Goal: Task Accomplishment & Management: Use online tool/utility

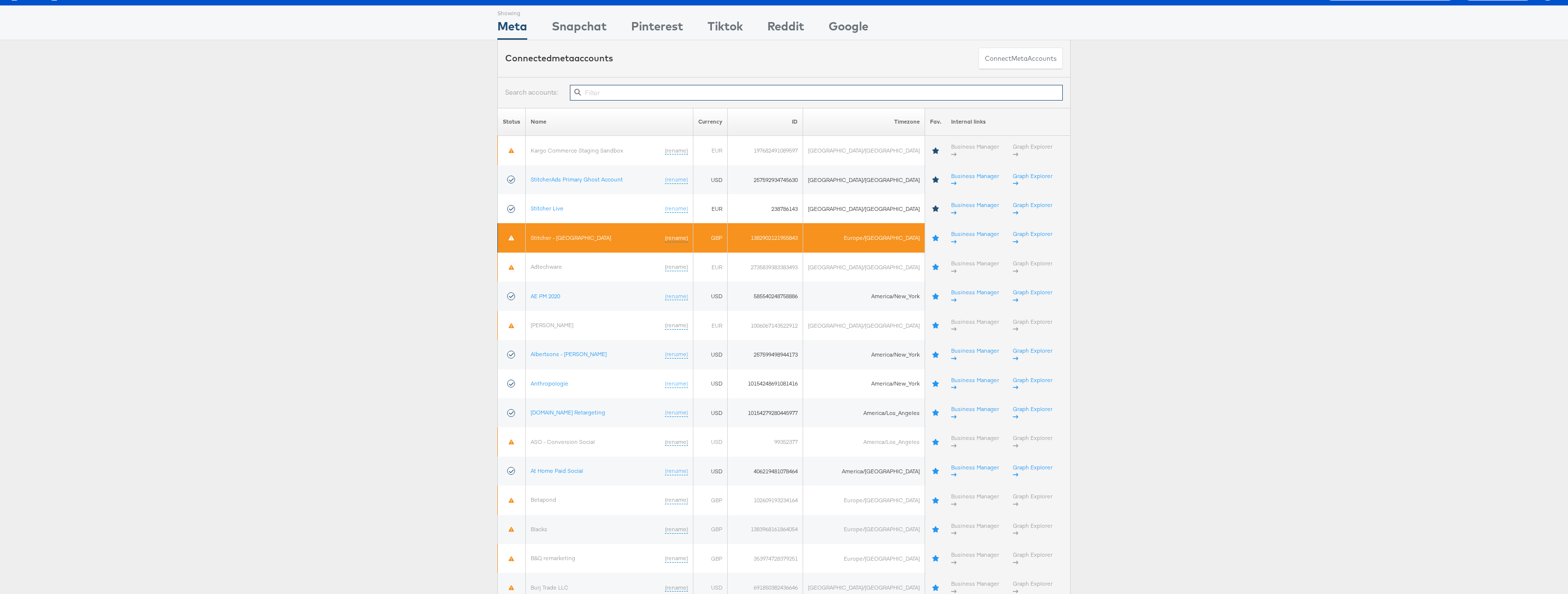
scroll to position [36, 0]
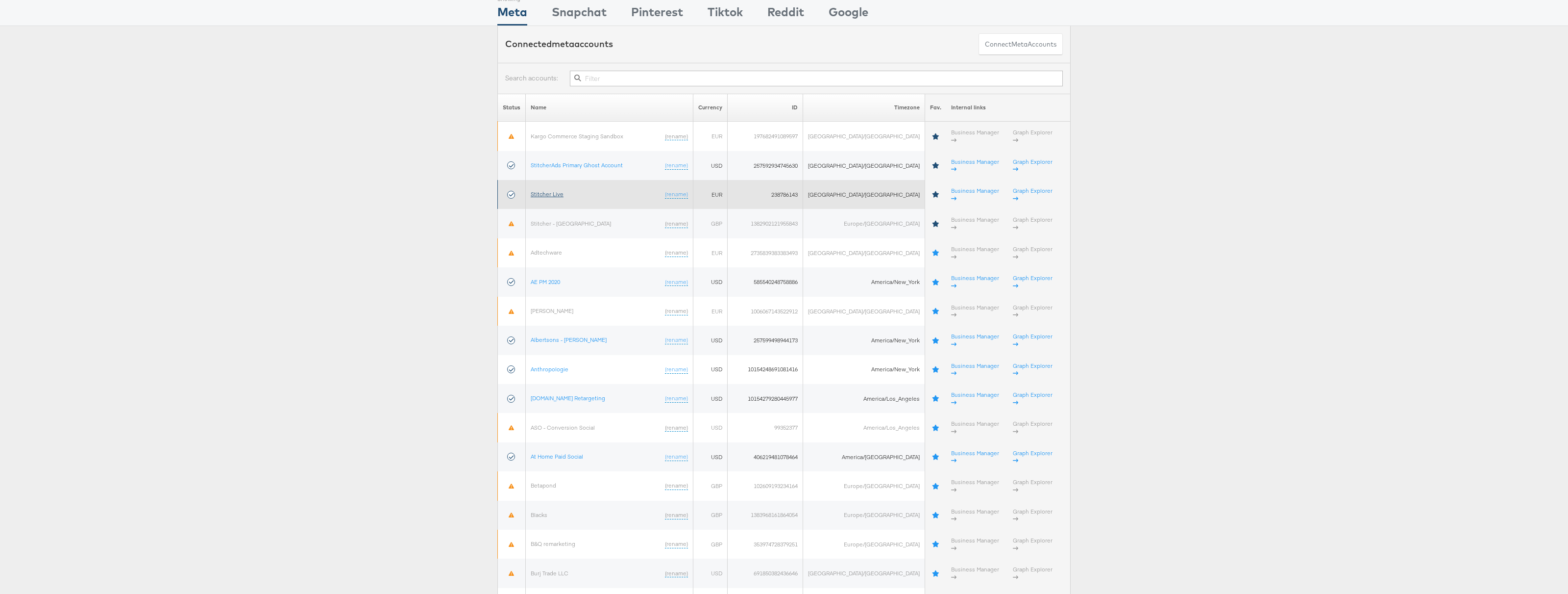
click at [559, 191] on link "Stitcher Live" at bounding box center [547, 194] width 33 height 7
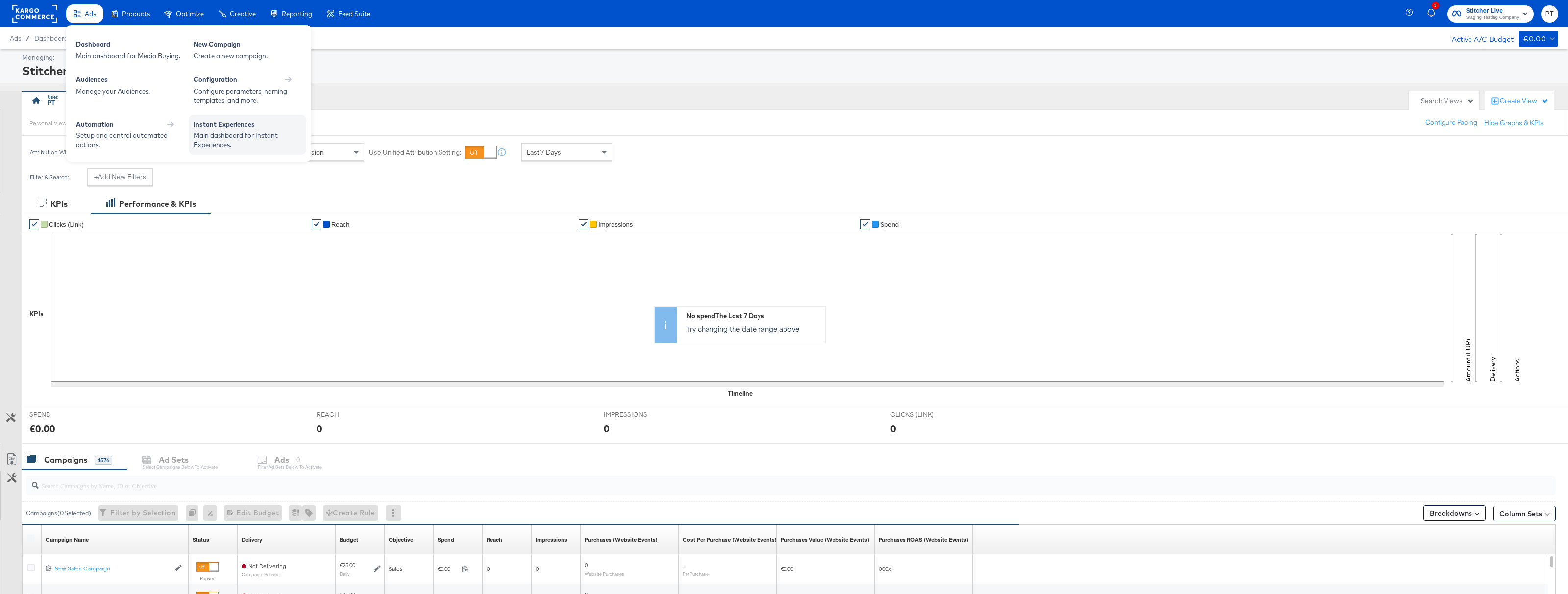
click at [230, 126] on div "Instant Experiences" at bounding box center [247, 125] width 108 height 12
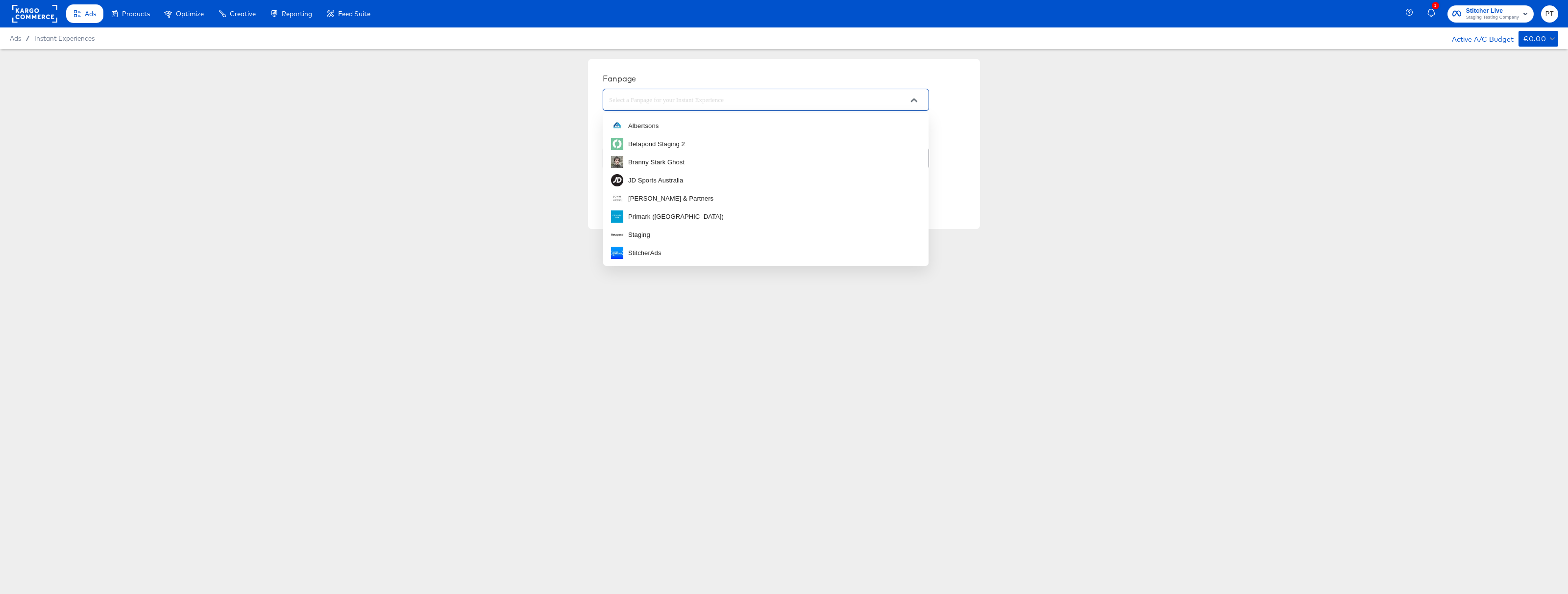
click at [745, 103] on input "text" at bounding box center [758, 100] width 302 height 11
click at [665, 248] on li "StitcherAds" at bounding box center [765, 252] width 325 height 18
type input "StitcherAds"
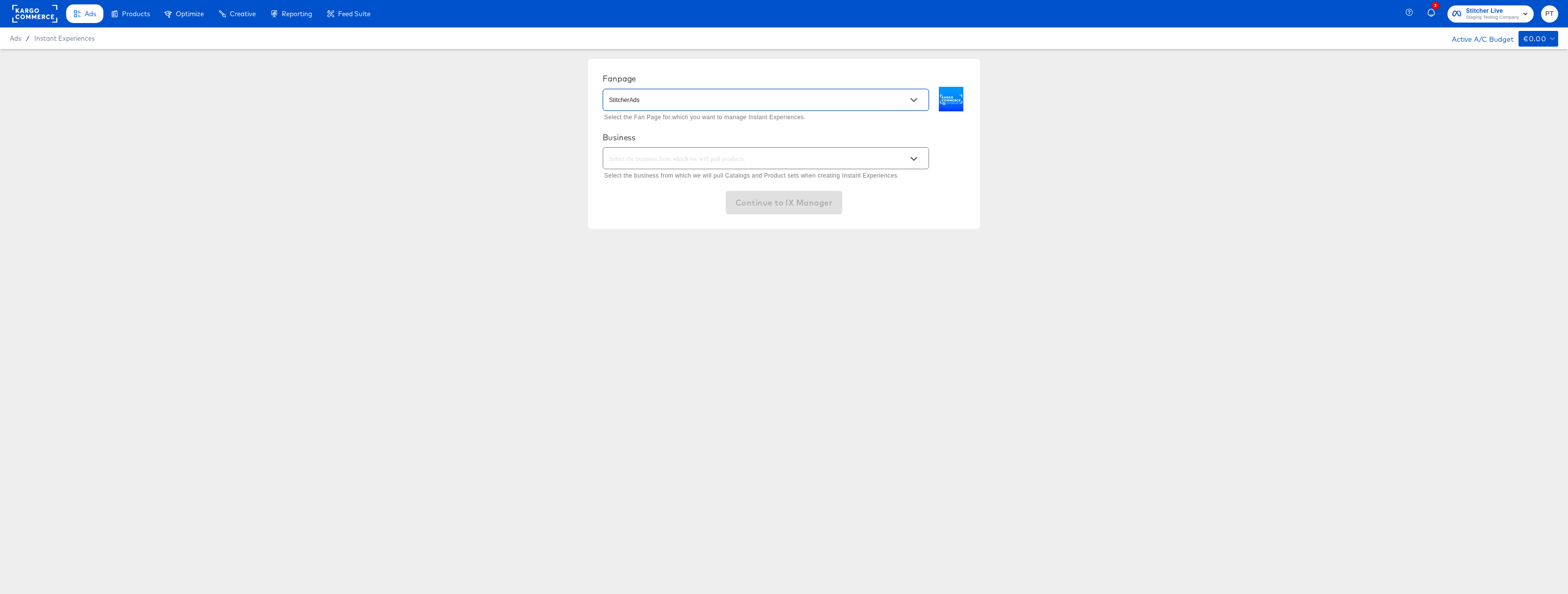
click at [697, 158] on input "text" at bounding box center [758, 159] width 302 height 11
click at [686, 186] on li "Kargo Commerce - Formerly StitcherAds" at bounding box center [765, 182] width 325 height 16
type input "Kargo Commerce - Formerly StitcherAds"
click at [796, 203] on span "Continue to IX Manager" at bounding box center [784, 202] width 97 height 14
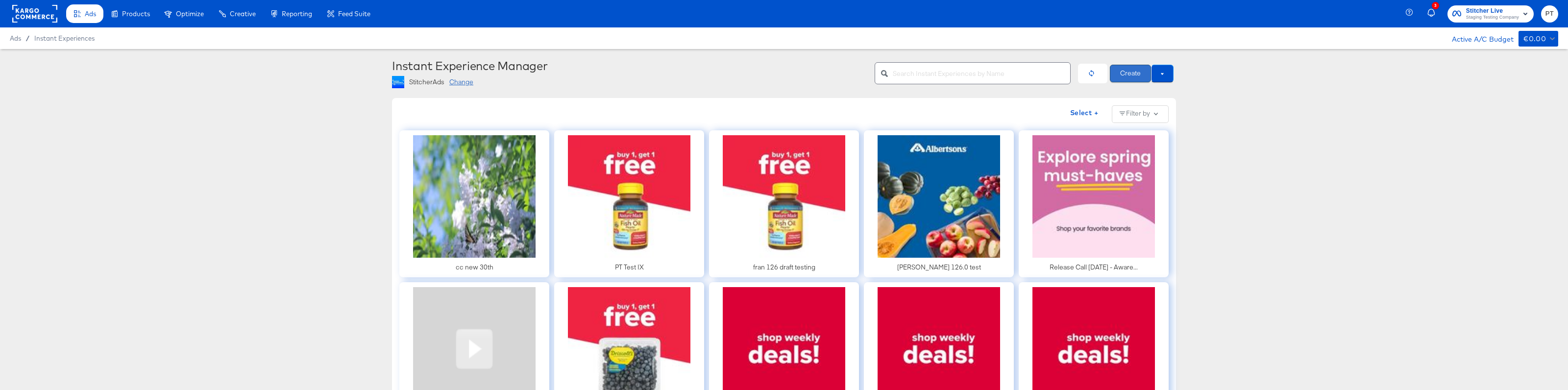
click at [1132, 72] on button "Create" at bounding box center [1131, 73] width 41 height 17
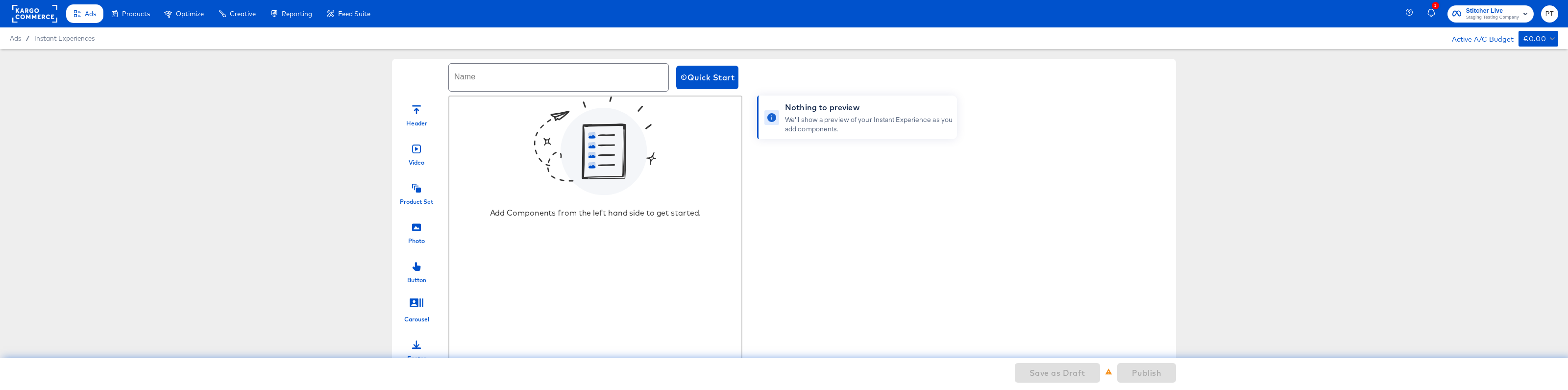
click at [506, 75] on input "text" at bounding box center [558, 77] width 220 height 27
type input "PT IX Test staging"
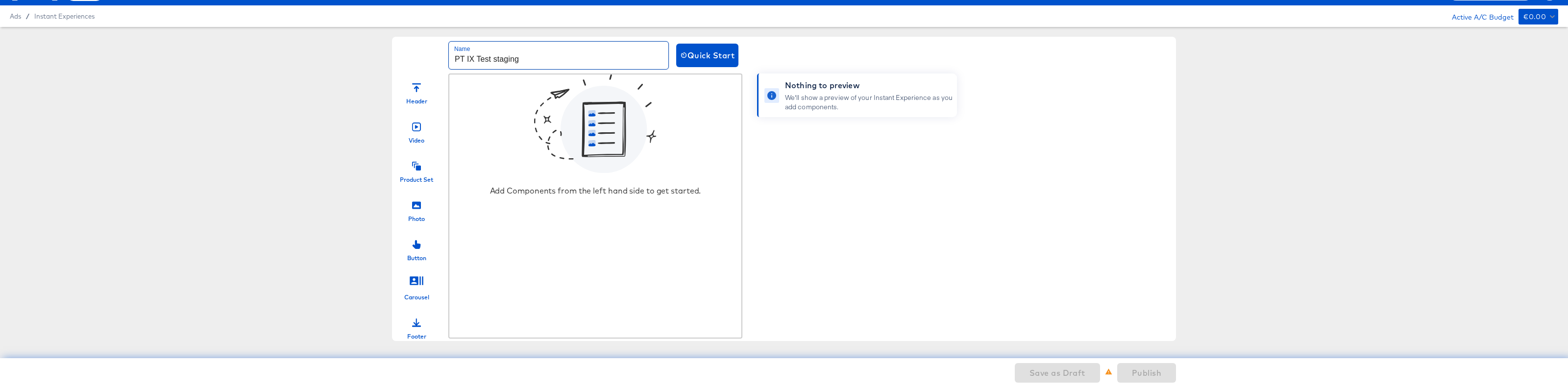
scroll to position [15, 0]
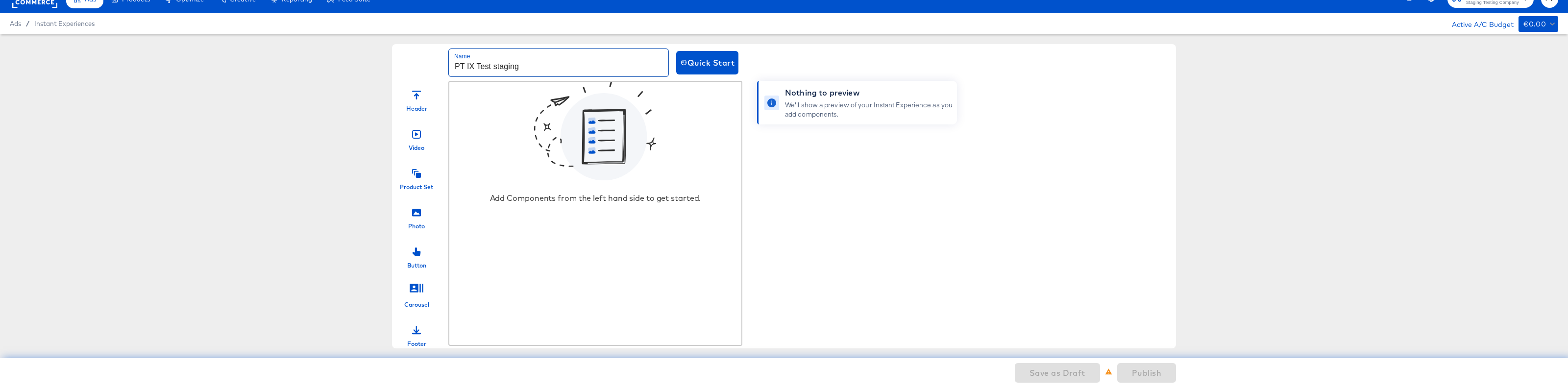
click at [421, 174] on icon at bounding box center [416, 174] width 9 height 9
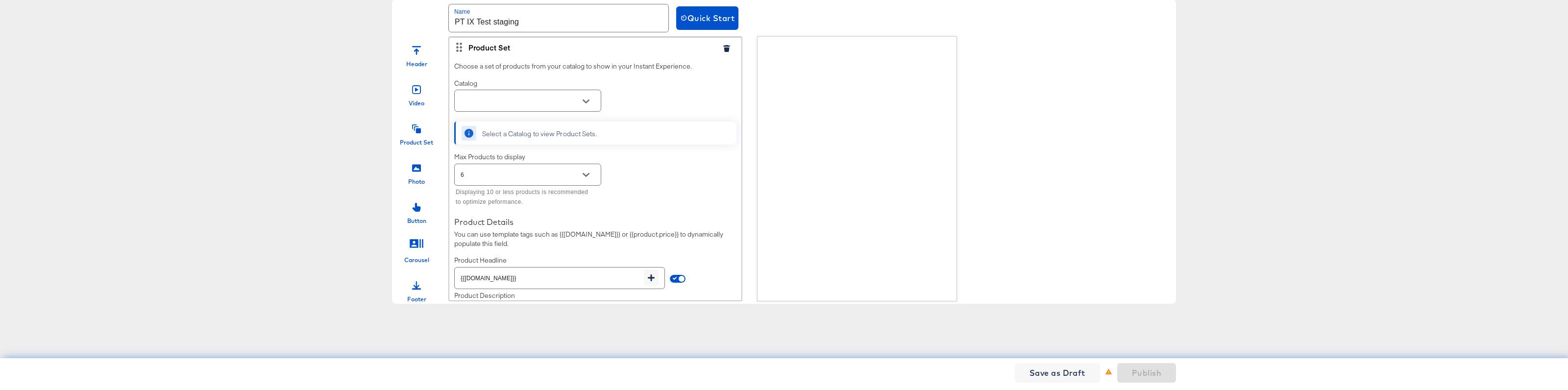
scroll to position [58, 0]
click at [596, 101] on div at bounding box center [528, 101] width 147 height 22
click at [584, 100] on icon "Open" at bounding box center [586, 102] width 7 height 7
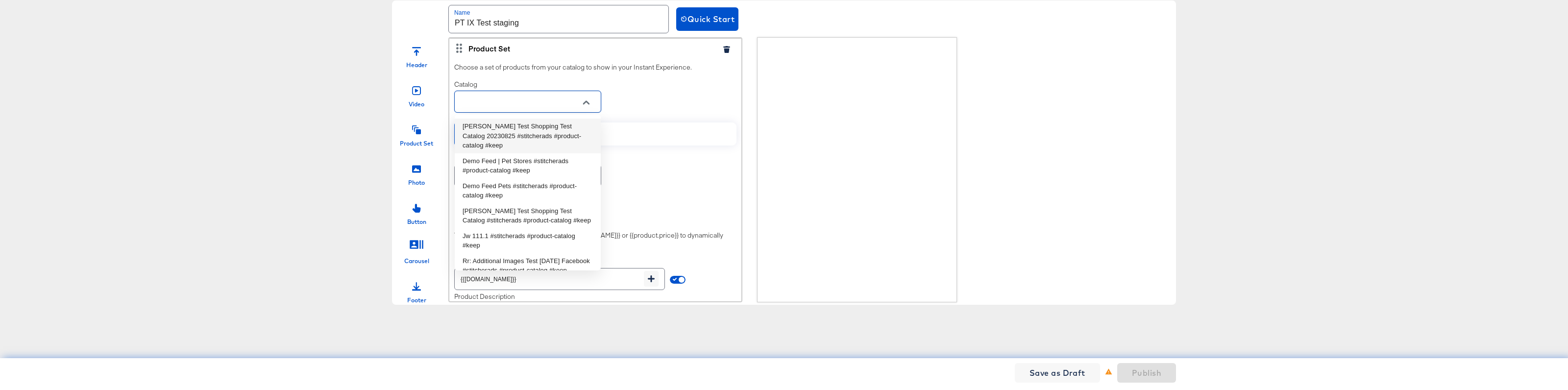
click at [523, 134] on li "[PERSON_NAME] Test Shopping Test Catalog 20230825 #stitcherads #product-catalog…" at bounding box center [528, 136] width 146 height 35
type input "[PERSON_NAME] Test Shopping Test Catalog 20230825 #stitcherads #product-catalog…"
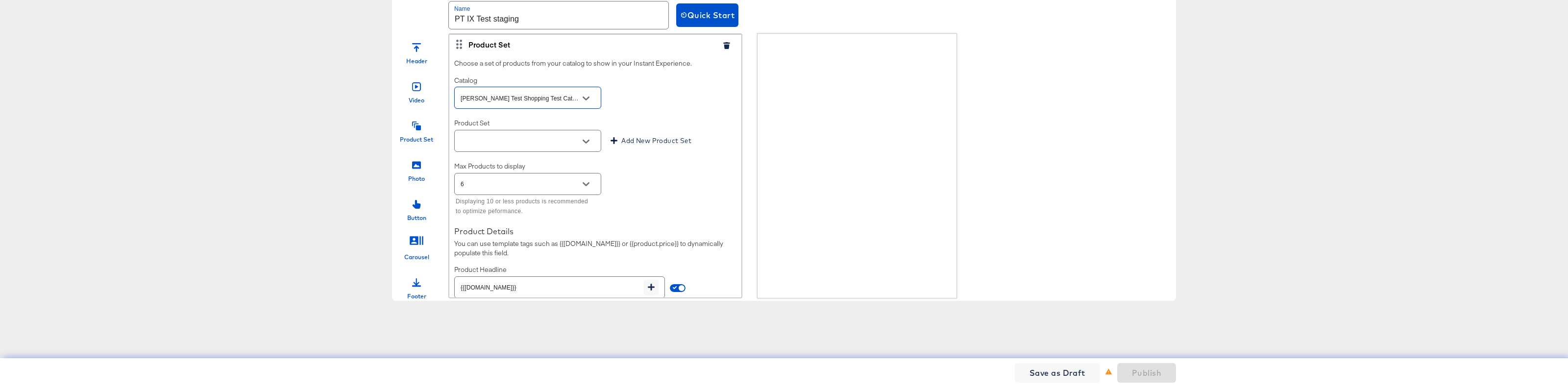
scroll to position [1, 0]
click at [541, 144] on input "text" at bounding box center [520, 141] width 123 height 11
click at [493, 167] on li "PPS3 Test" at bounding box center [528, 165] width 146 height 16
type input "PPS3 Test"
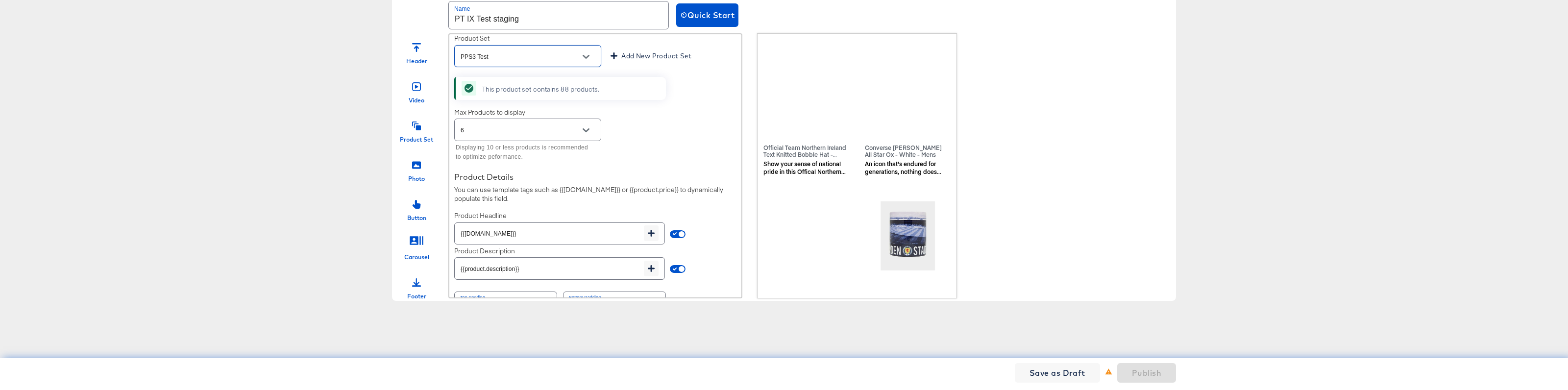
scroll to position [87, 0]
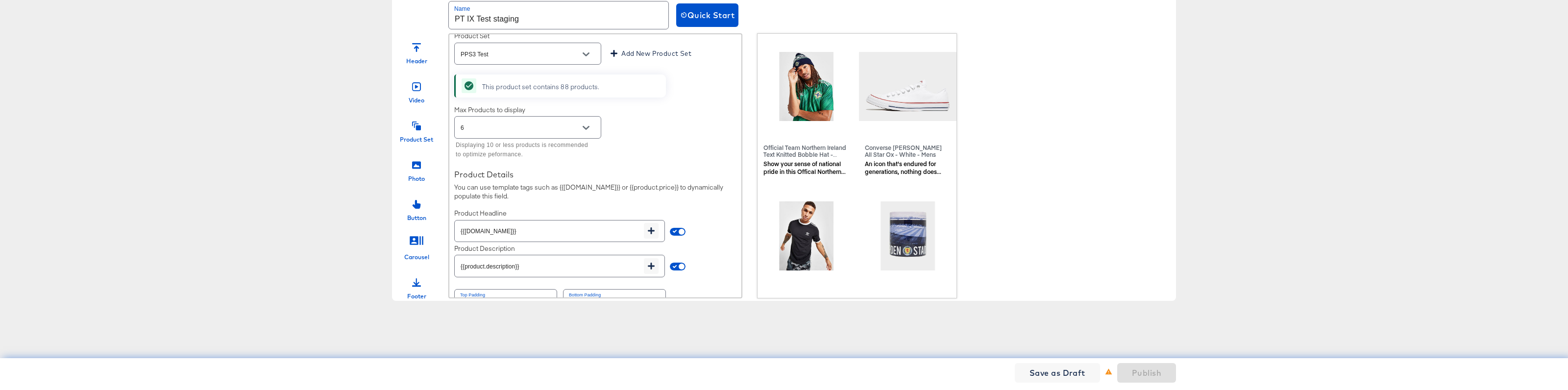
click at [416, 169] on icon at bounding box center [416, 165] width 9 height 7
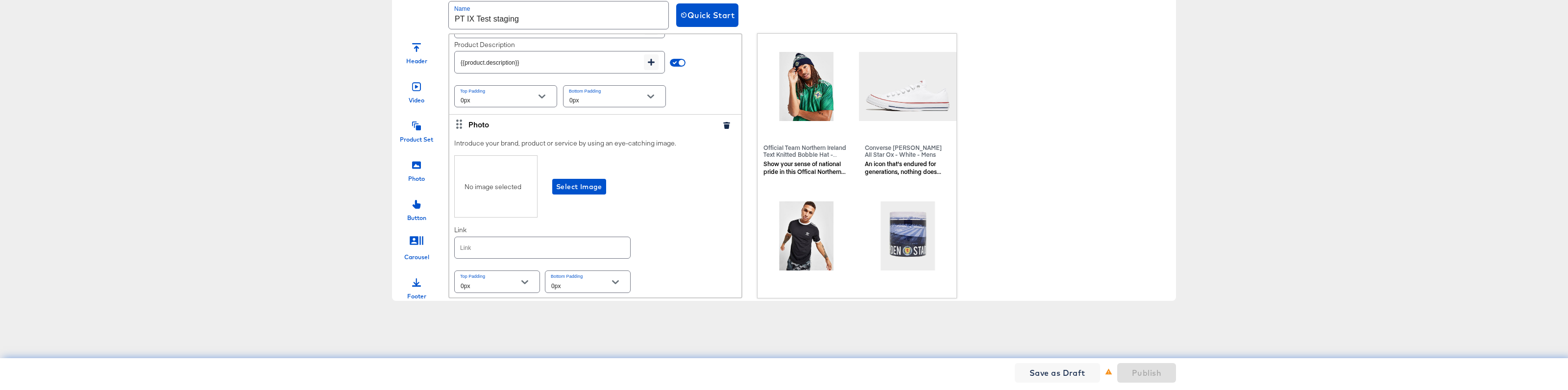
scroll to position [293, 0]
click at [582, 180] on span "Select Image" at bounding box center [579, 185] width 46 height 12
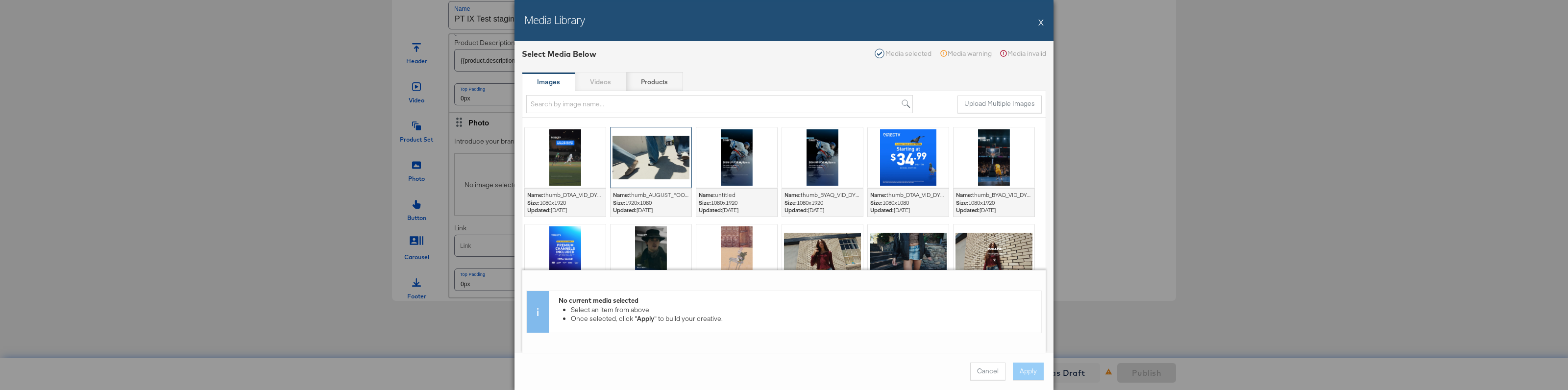
click at [660, 167] on div at bounding box center [651, 157] width 81 height 60
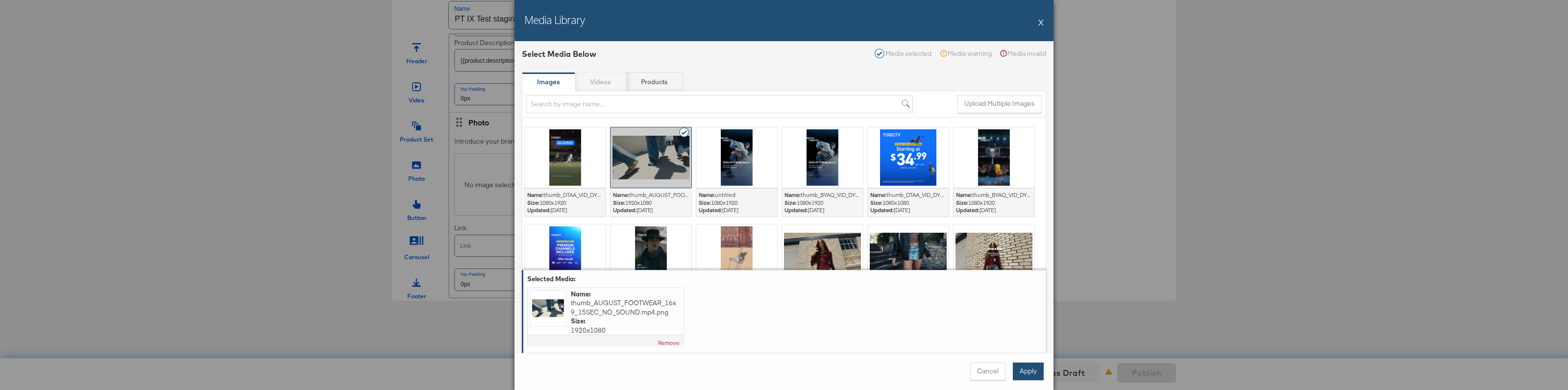
click at [1031, 369] on button "Apply" at bounding box center [1029, 371] width 31 height 17
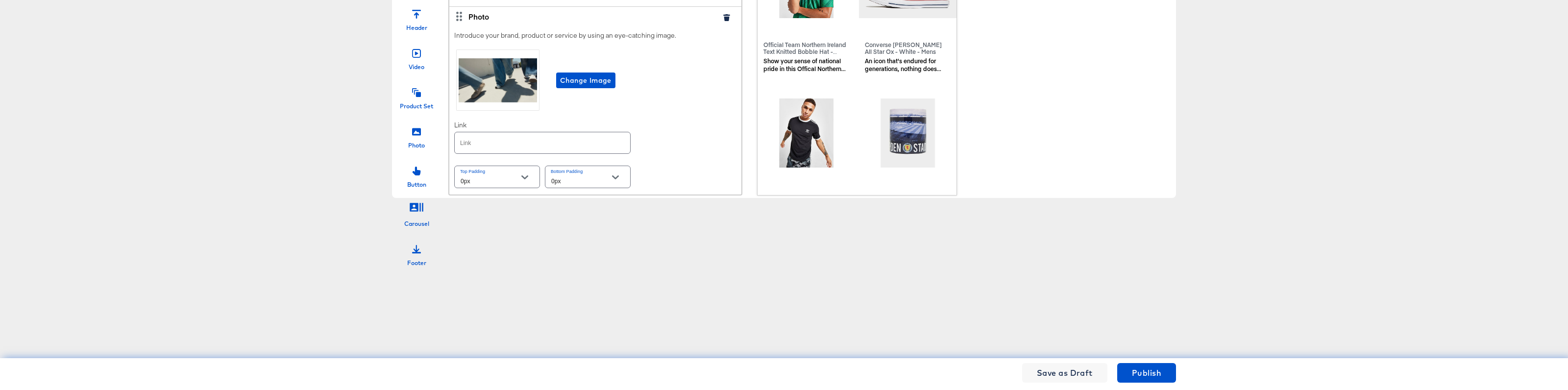
scroll to position [165, 0]
click at [1134, 377] on span "Publish" at bounding box center [1146, 373] width 29 height 14
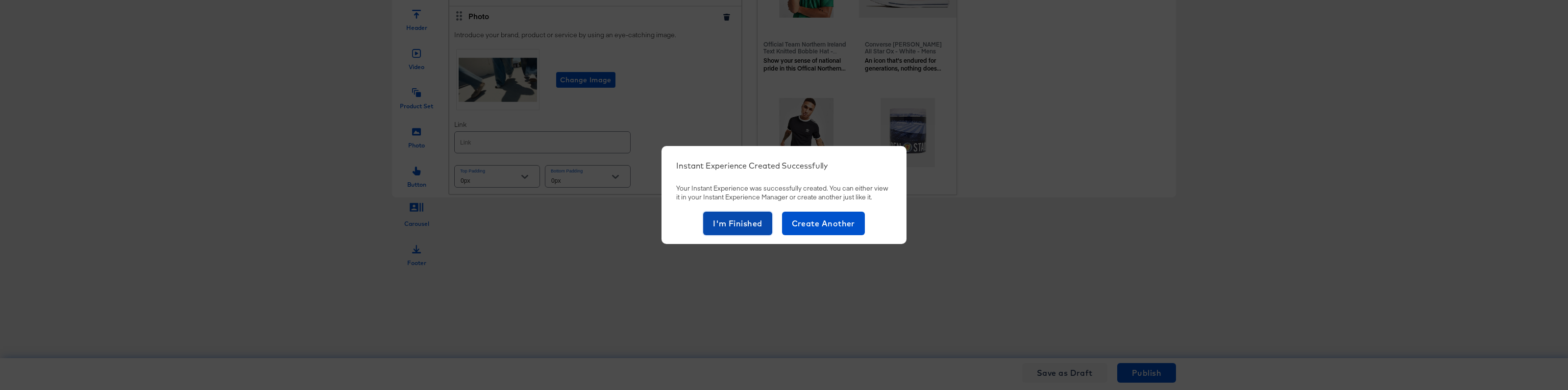
click at [745, 222] on span "I'm Finished" at bounding box center [738, 223] width 50 height 14
